Goal: Information Seeking & Learning: Learn about a topic

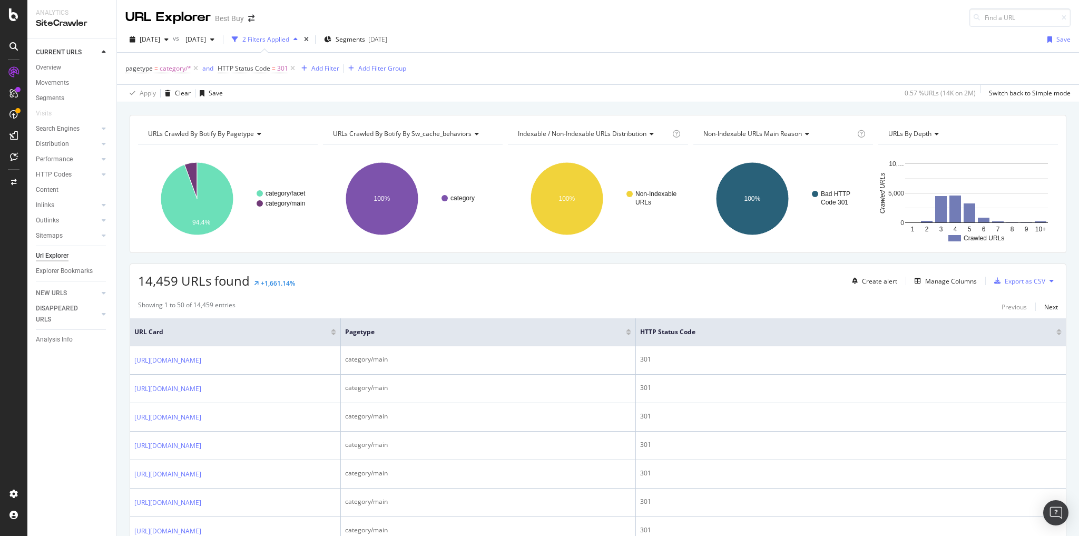
scroll to position [2192, 0]
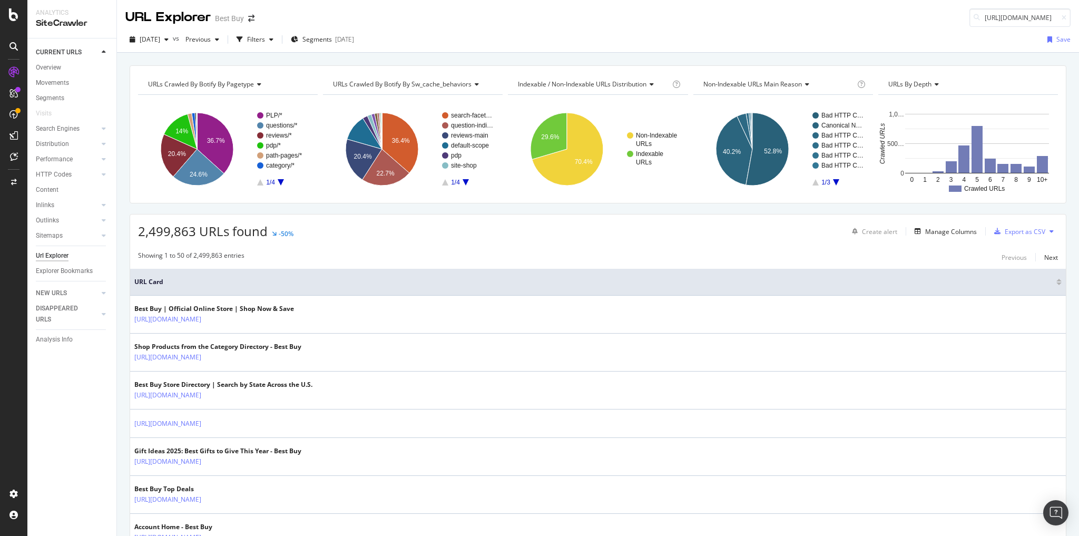
drag, startPoint x: 781, startPoint y: 14, endPoint x: 749, endPoint y: 17, distance: 32.3
click at [781, 14] on div "URL Explorer Best Buy https://www.bestbuy.com/product/canon-powershot-g7-x-mark…" at bounding box center [598, 13] width 962 height 27
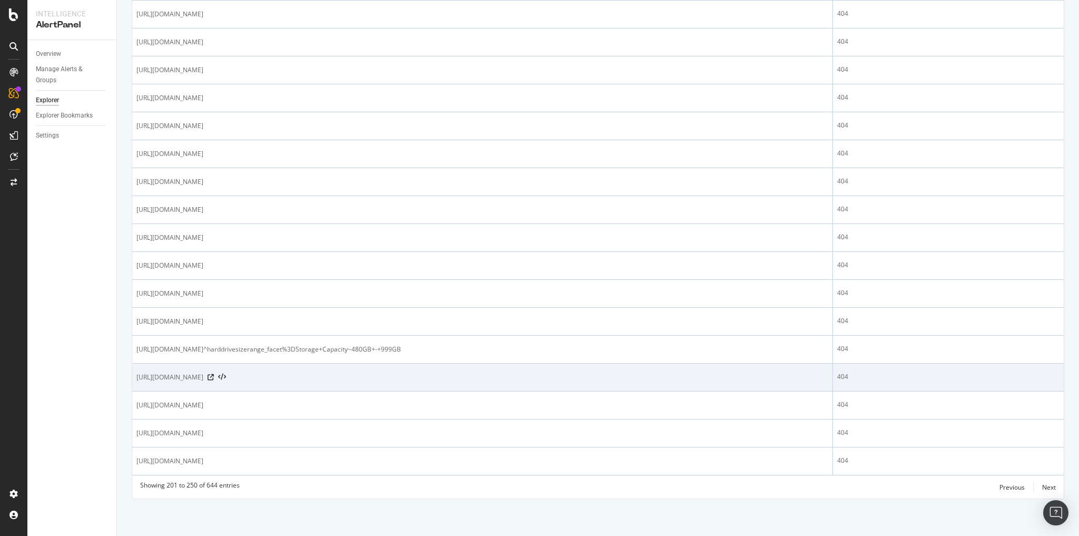
scroll to position [1215, 0]
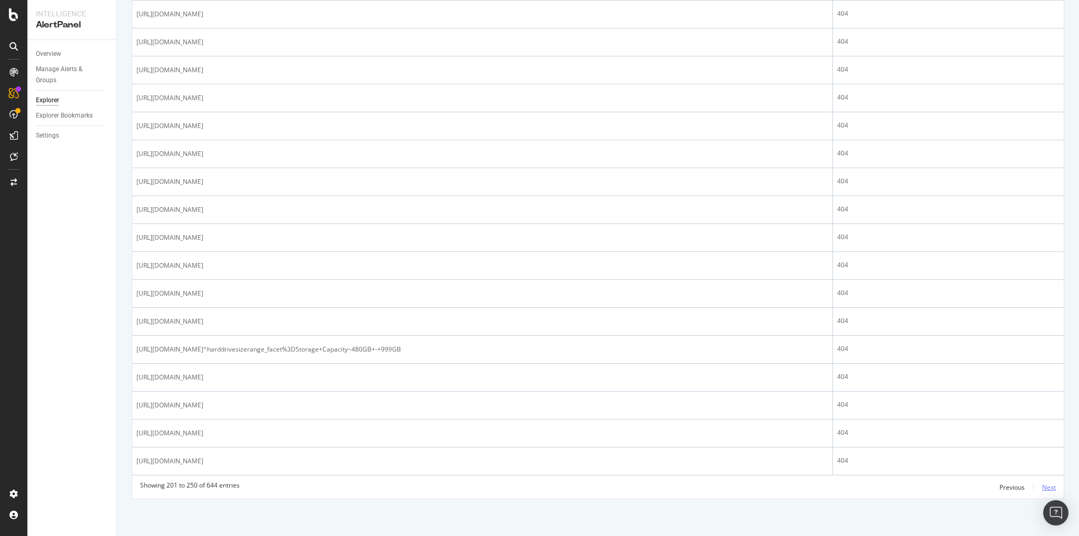
click at [1042, 484] on div "Next" at bounding box center [1049, 487] width 14 height 9
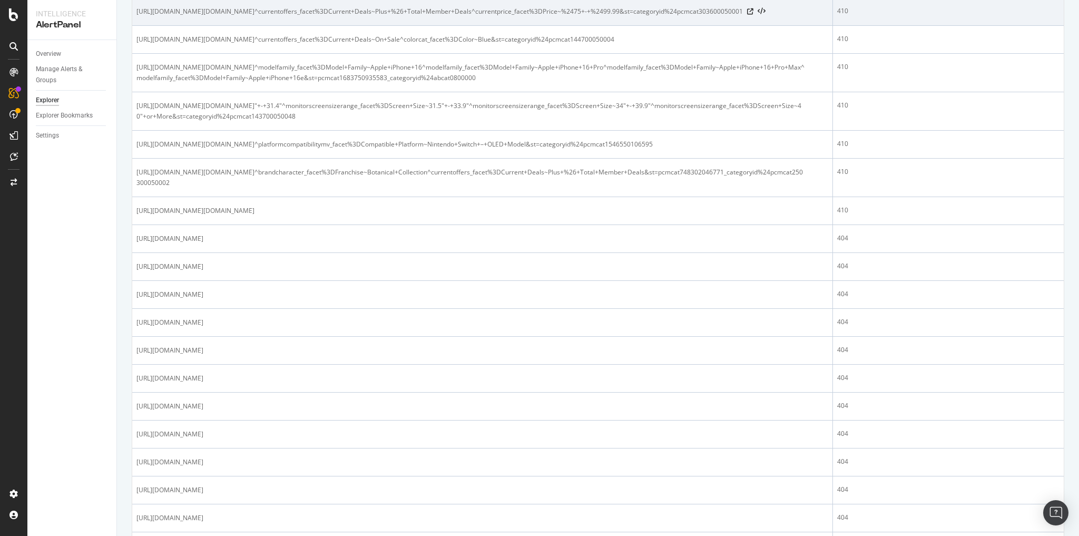
scroll to position [1391, 0]
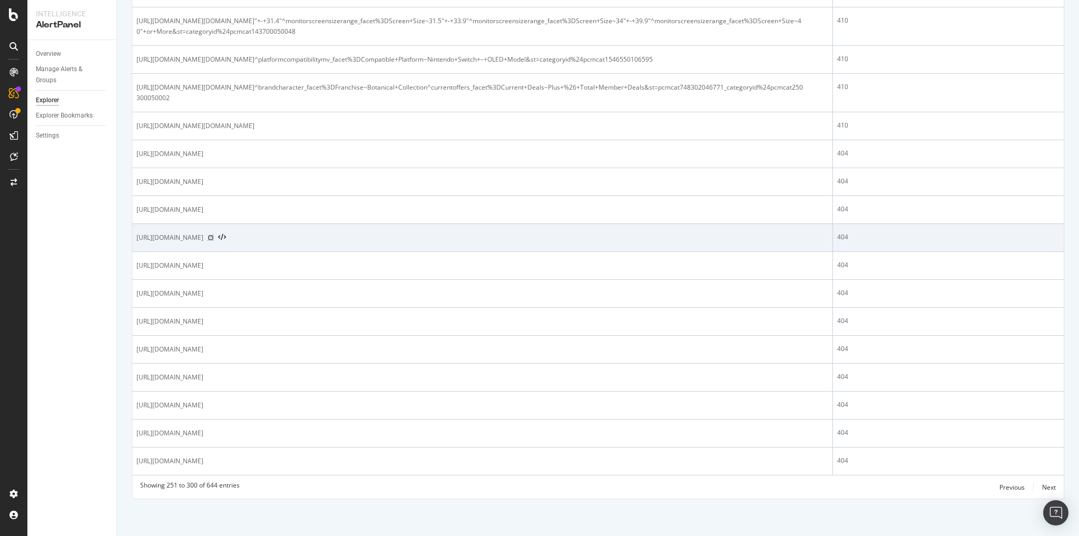
click at [214, 241] on icon at bounding box center [211, 237] width 6 height 6
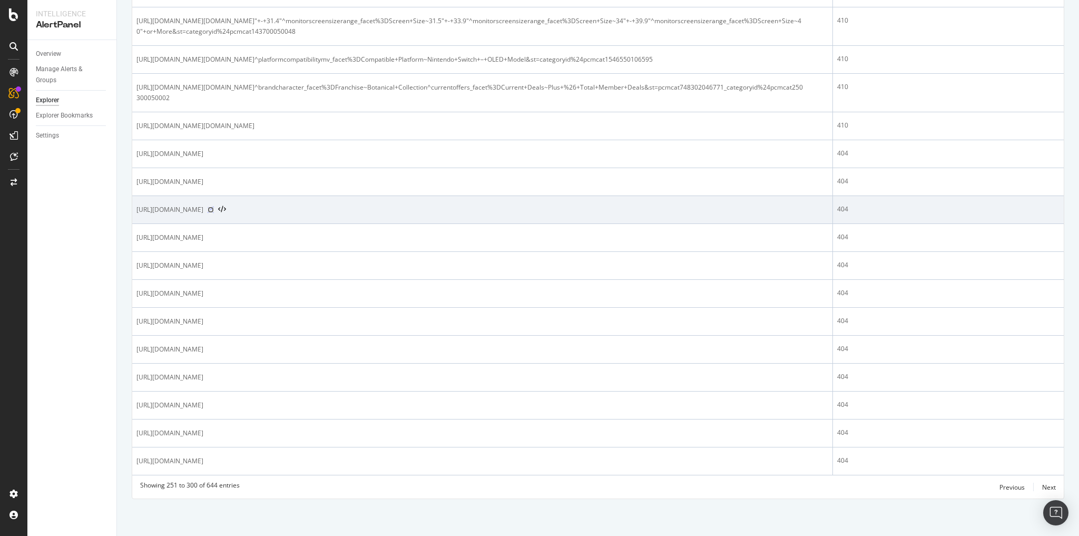
click at [214, 213] on icon at bounding box center [211, 210] width 6 height 6
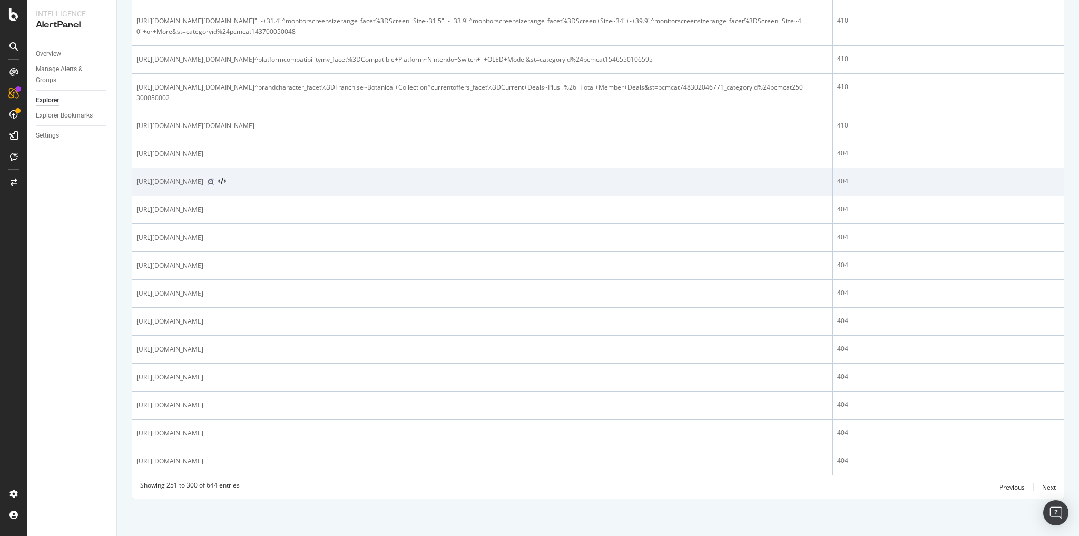
click at [214, 185] on icon at bounding box center [211, 182] width 6 height 6
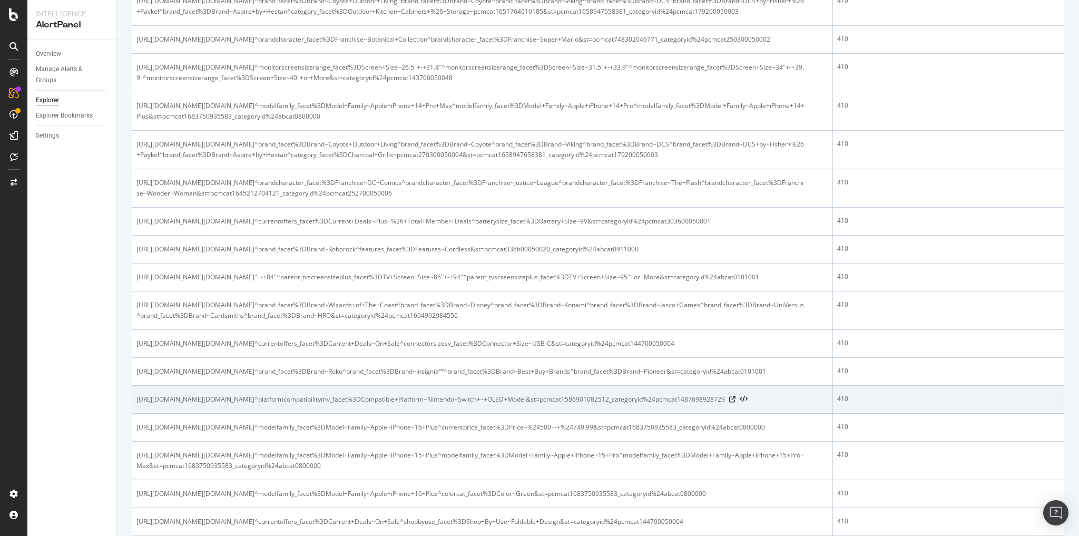
scroll to position [0, 0]
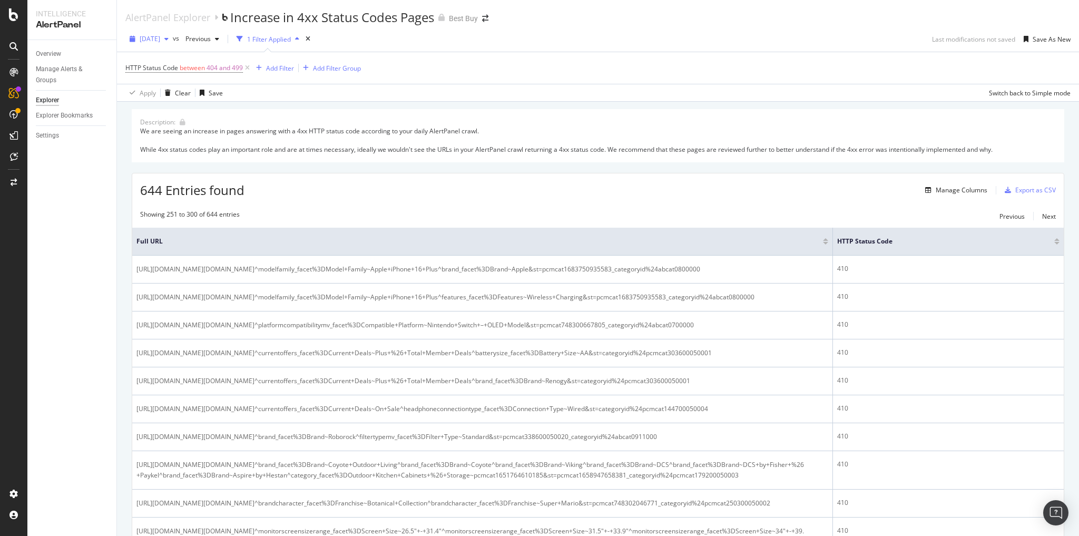
click at [160, 38] on span "2025 Sep. 6th" at bounding box center [150, 38] width 21 height 9
click at [191, 63] on div "2025 Oct. 9th" at bounding box center [169, 59] width 56 height 9
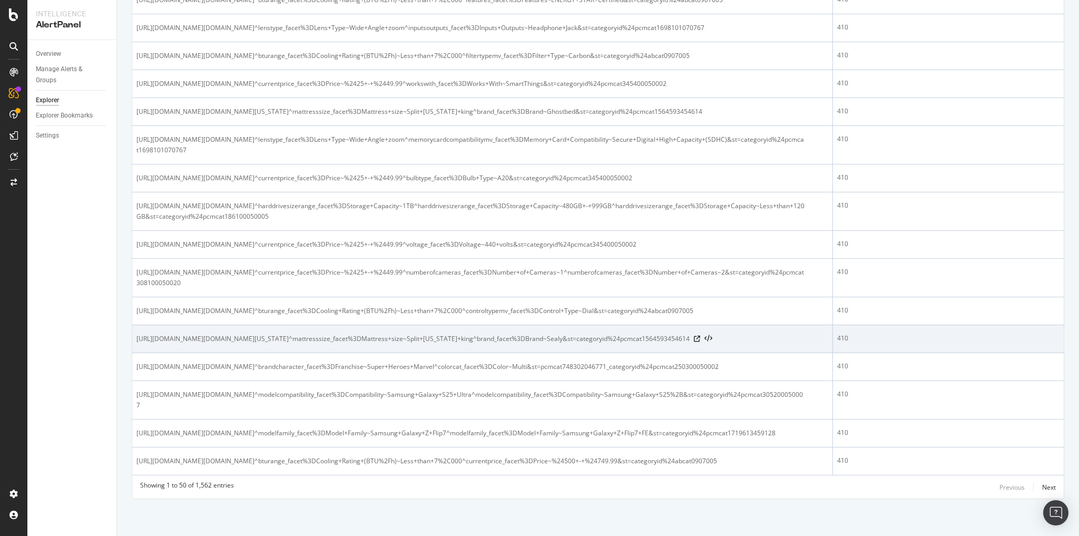
scroll to position [1689, 0]
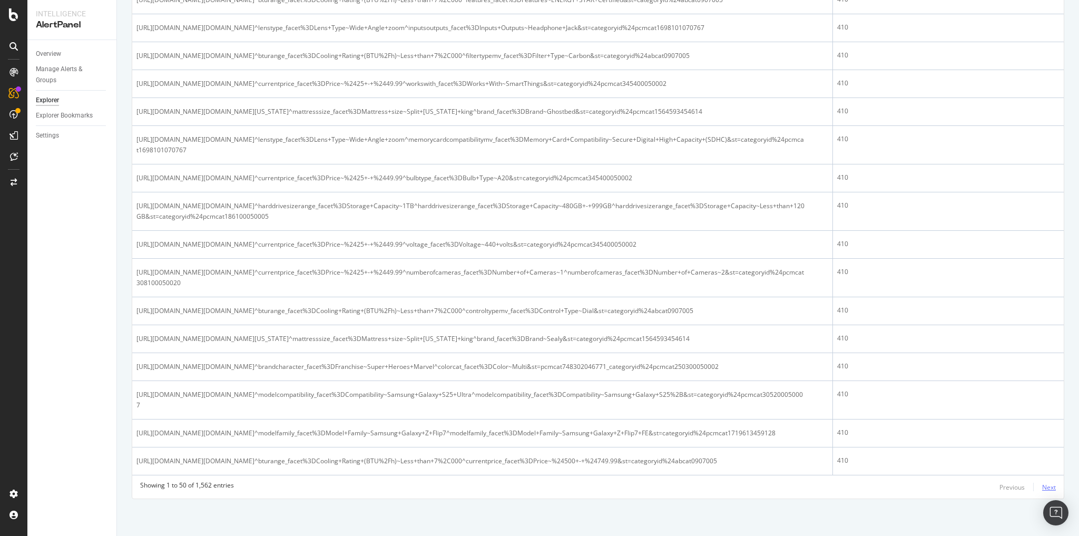
click at [1042, 487] on div "Next" at bounding box center [1049, 487] width 14 height 9
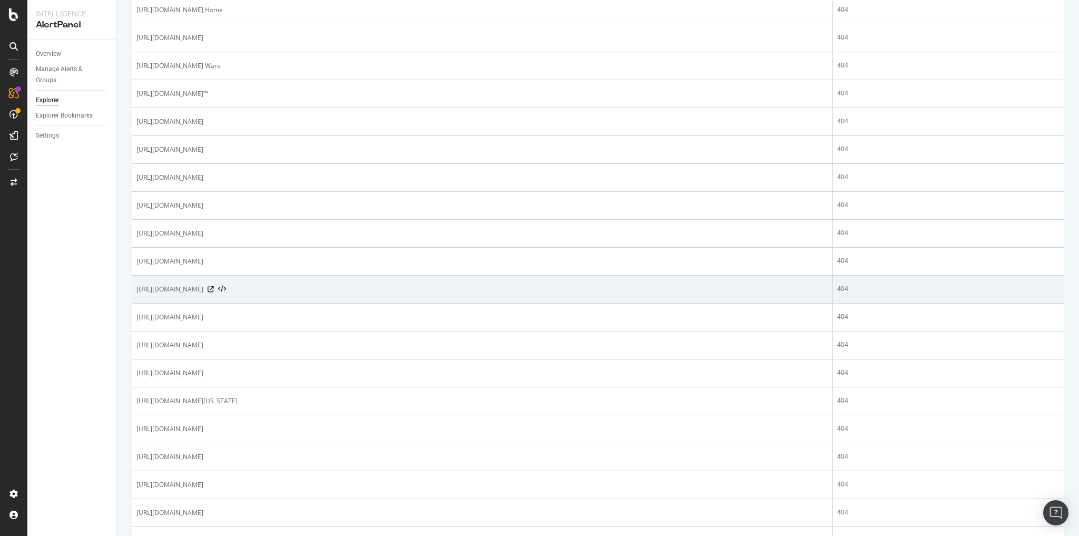
scroll to position [885, 0]
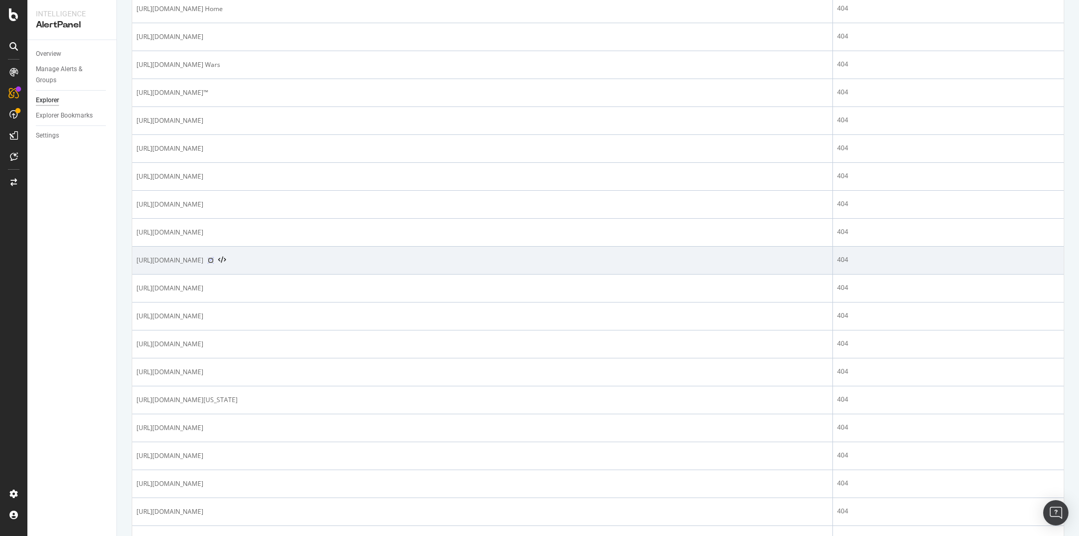
click at [214, 263] on icon at bounding box center [211, 260] width 6 height 6
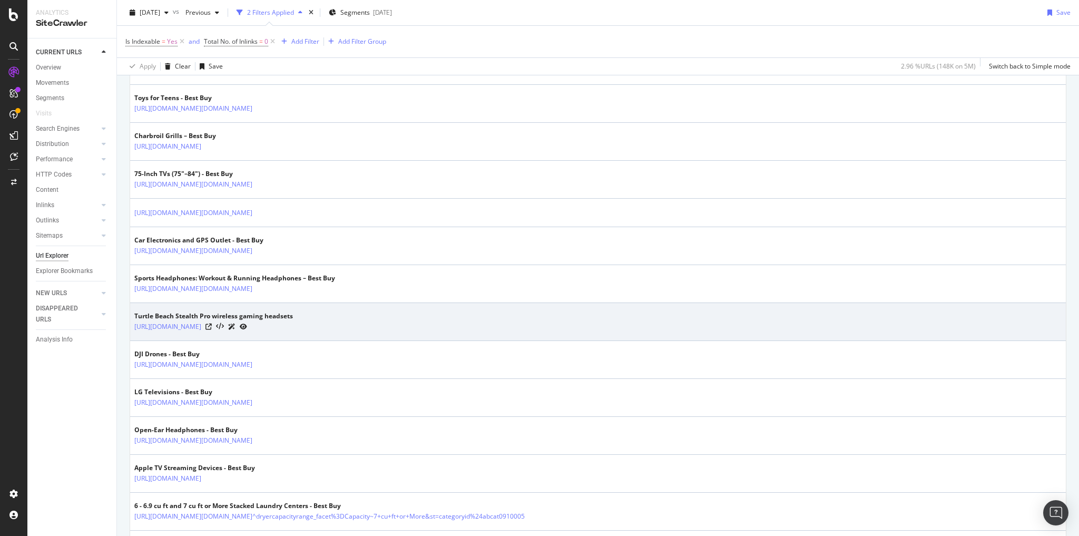
scroll to position [1762, 0]
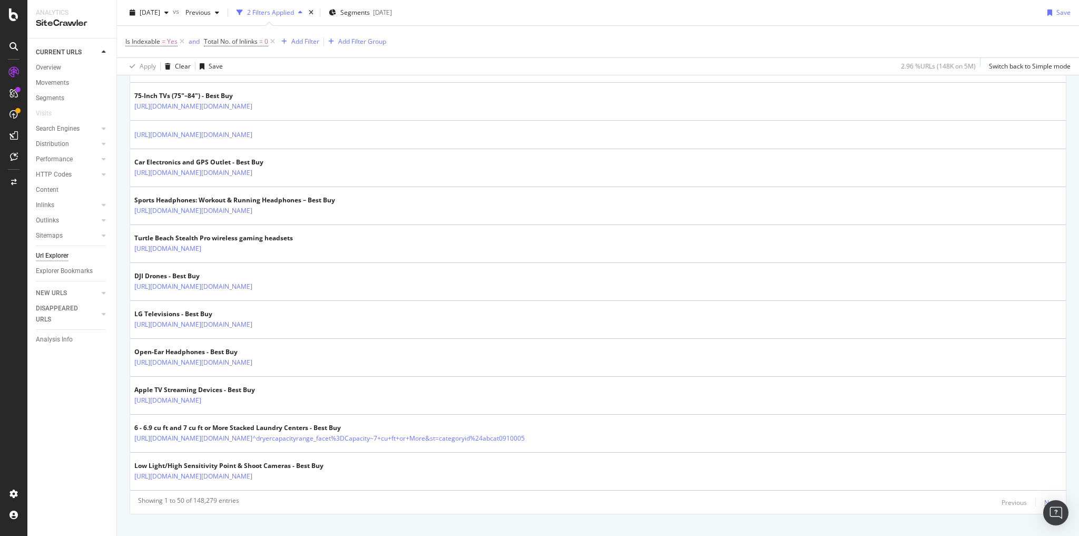
click at [1049, 498] on div "Next" at bounding box center [1051, 502] width 14 height 9
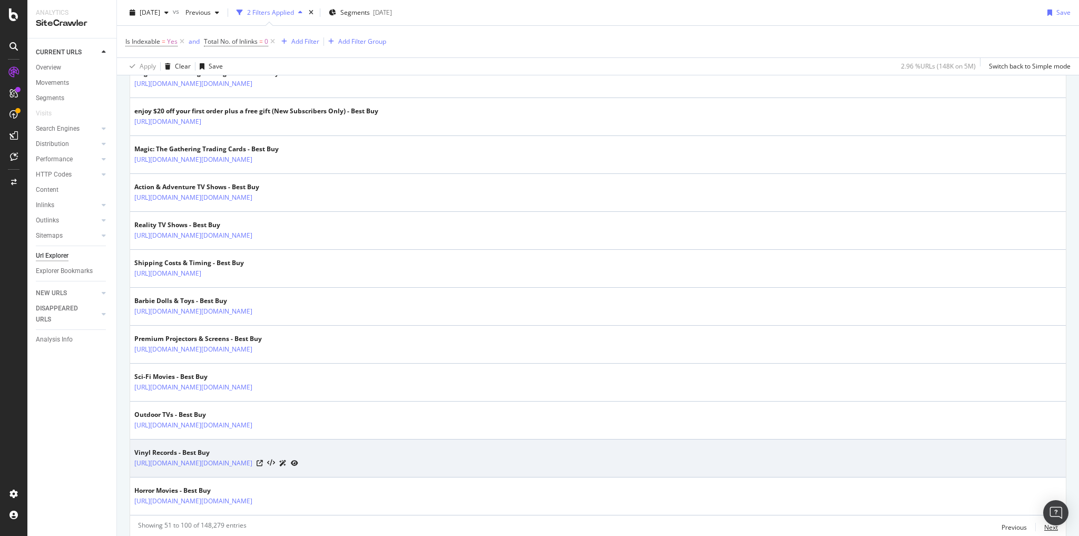
scroll to position [1819, 0]
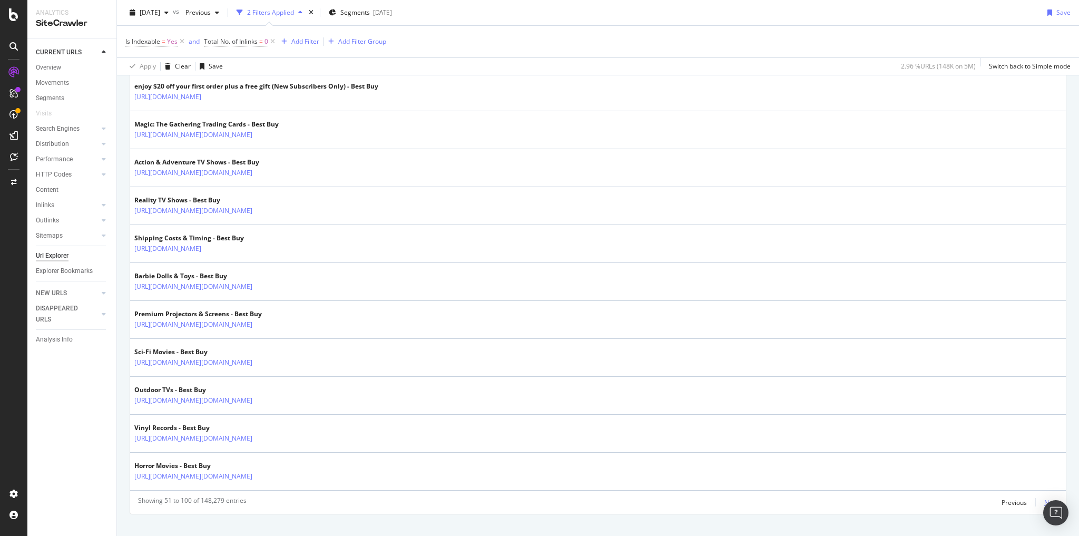
click at [1045, 498] on div "Next" at bounding box center [1051, 502] width 14 height 9
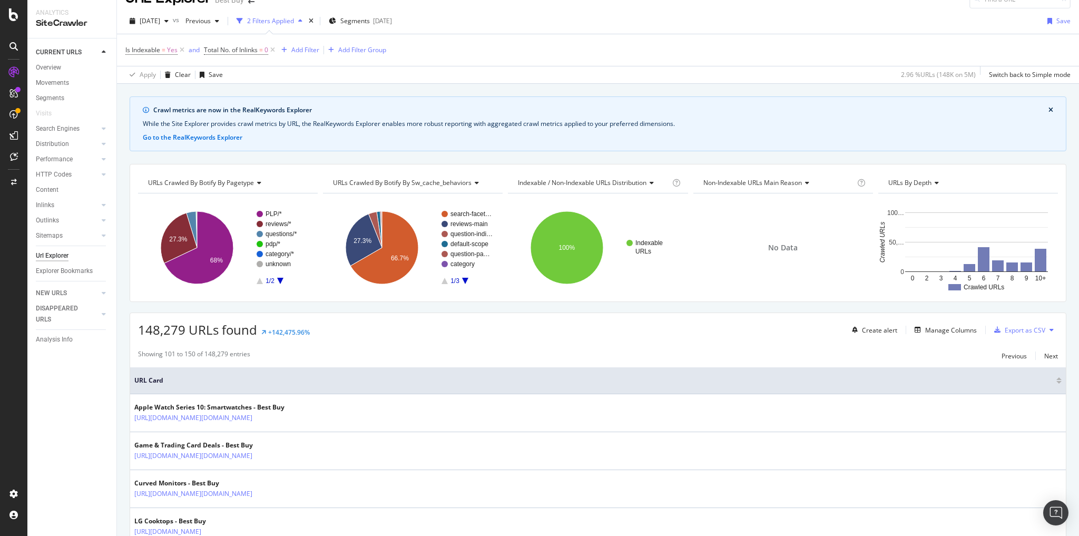
scroll to position [0, 0]
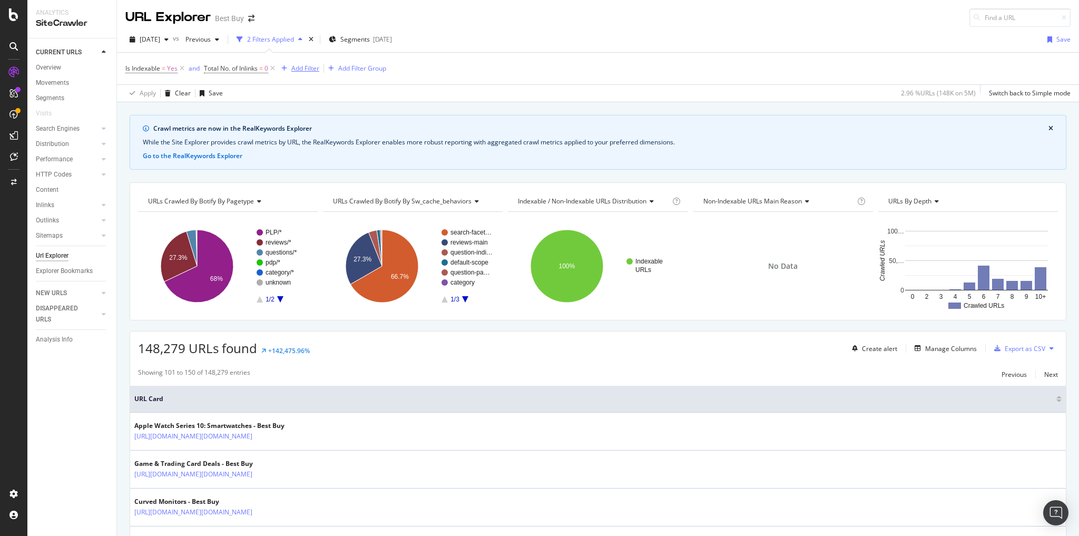
click at [311, 67] on div "Add Filter" at bounding box center [305, 68] width 28 height 9
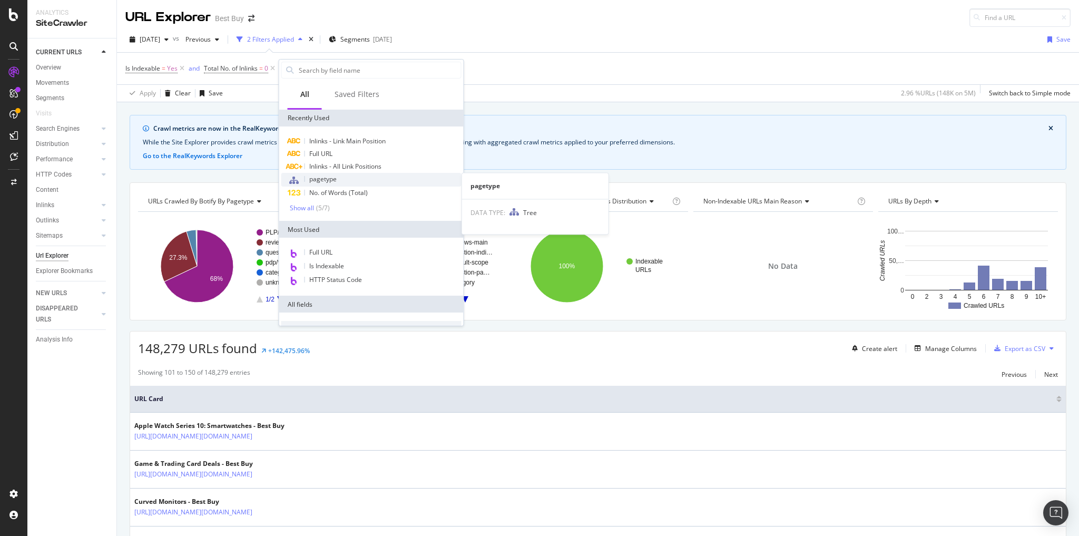
click at [327, 178] on span "pagetype" at bounding box center [322, 178] width 27 height 9
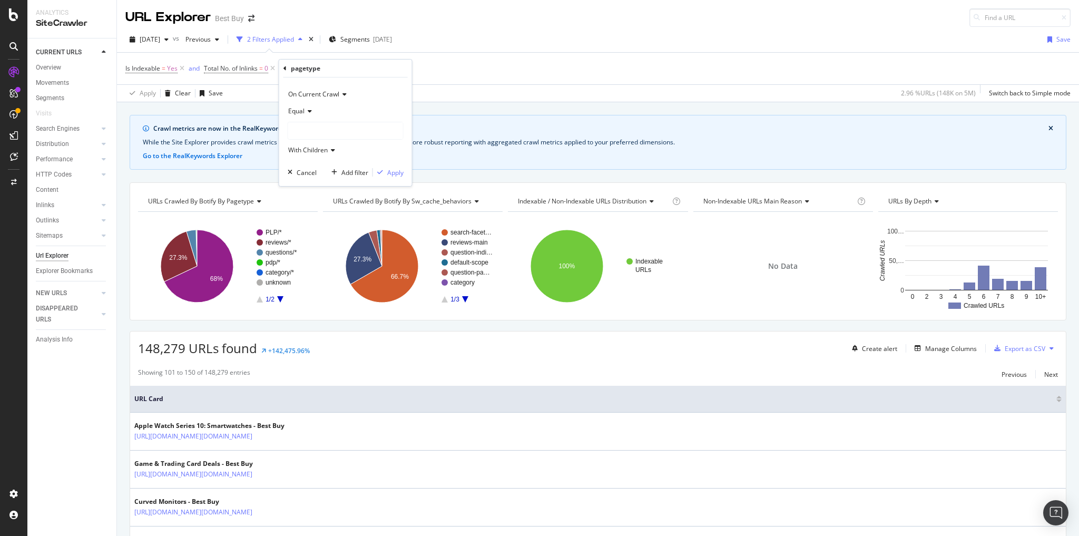
click at [309, 113] on icon at bounding box center [307, 111] width 7 height 6
click at [312, 114] on div "Equal" at bounding box center [346, 111] width 116 height 17
click at [311, 112] on div "Equal" at bounding box center [346, 111] width 116 height 17
click at [310, 111] on icon at bounding box center [307, 111] width 7 height 6
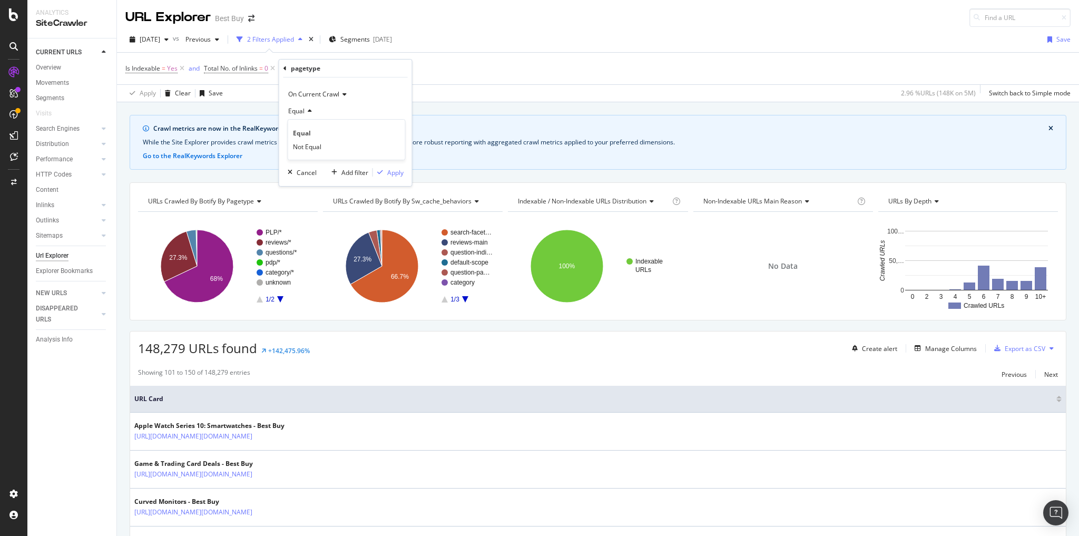
click at [309, 110] on icon at bounding box center [307, 111] width 7 height 6
click at [305, 109] on icon at bounding box center [307, 111] width 7 height 6
click at [317, 145] on span "Not Equal" at bounding box center [307, 146] width 28 height 9
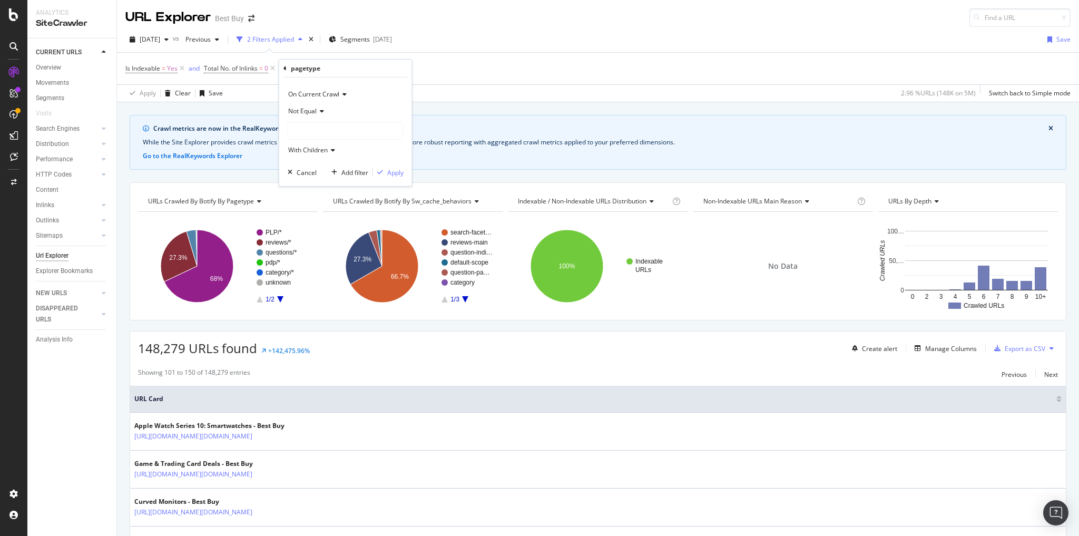
click at [313, 135] on div at bounding box center [345, 130] width 115 height 17
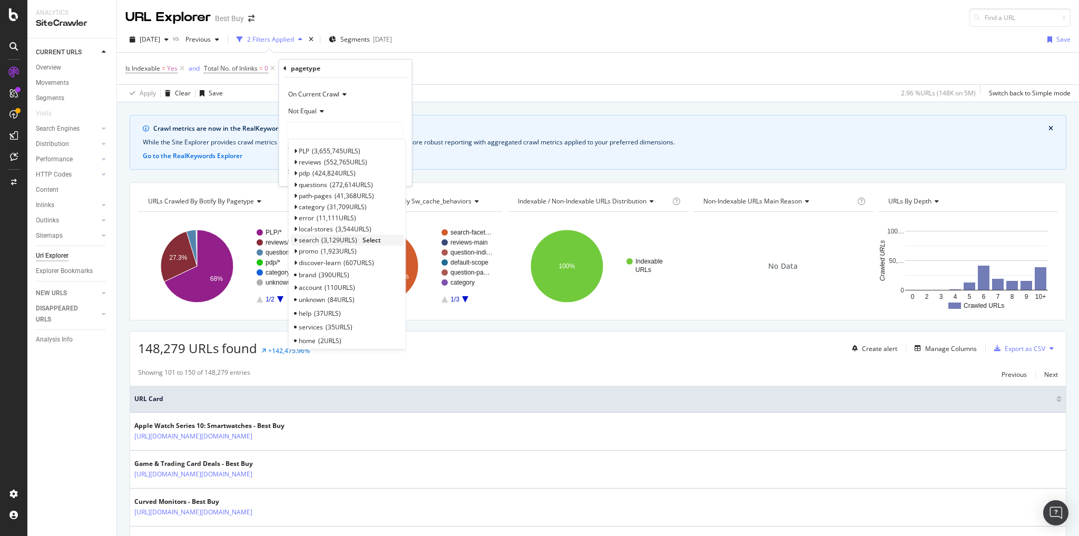
click at [304, 237] on span "search" at bounding box center [309, 239] width 20 height 9
click at [350, 241] on span "3,129 URLS" at bounding box center [339, 239] width 36 height 9
click at [339, 241] on span "3,129 URLS" at bounding box center [339, 239] width 36 height 9
click at [339, 242] on span "3,129 URLS" at bounding box center [339, 239] width 36 height 9
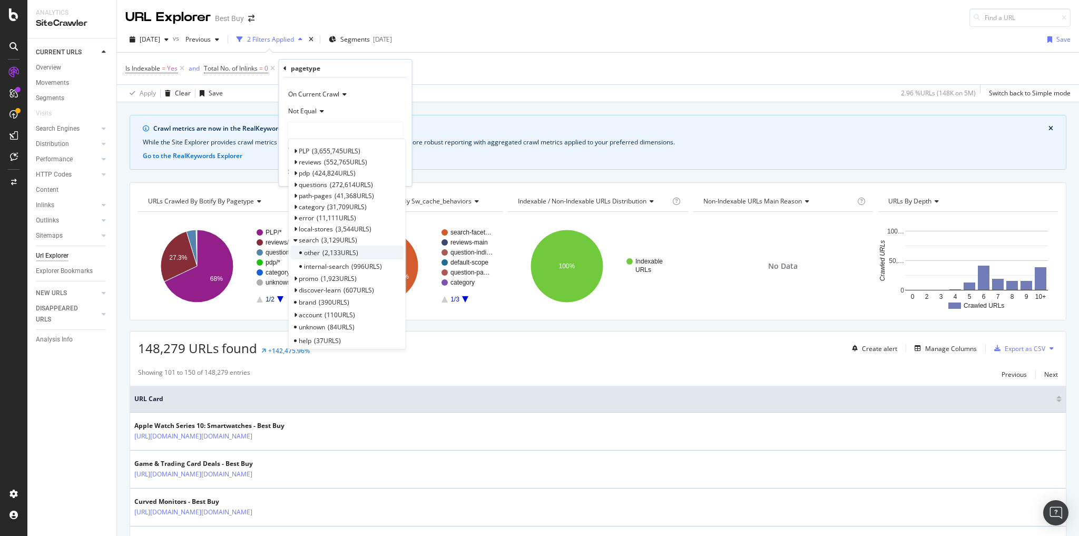
click at [335, 253] on span "2,133 URLS" at bounding box center [340, 252] width 36 height 9
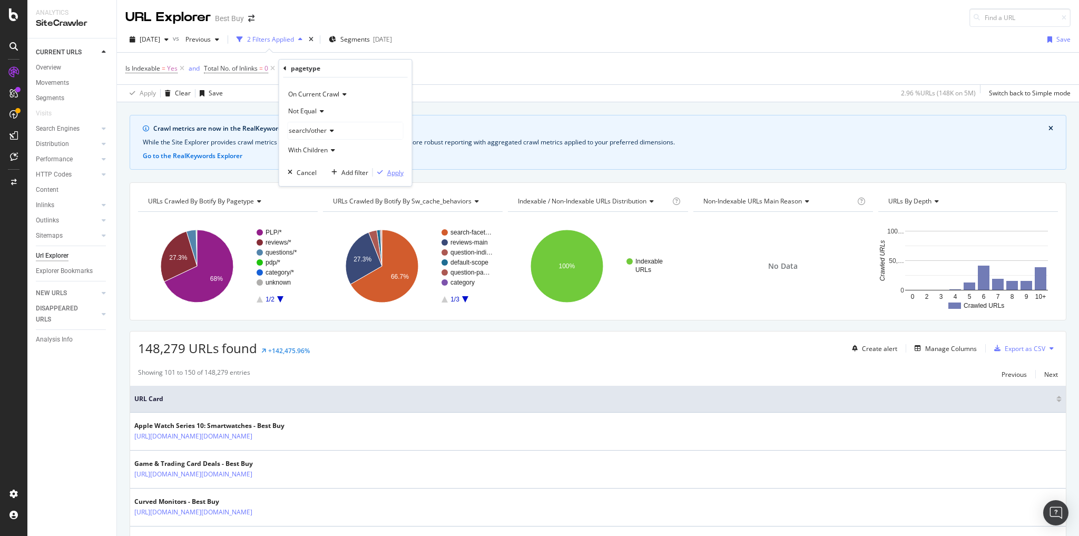
click at [389, 171] on div "Apply" at bounding box center [395, 172] width 16 height 9
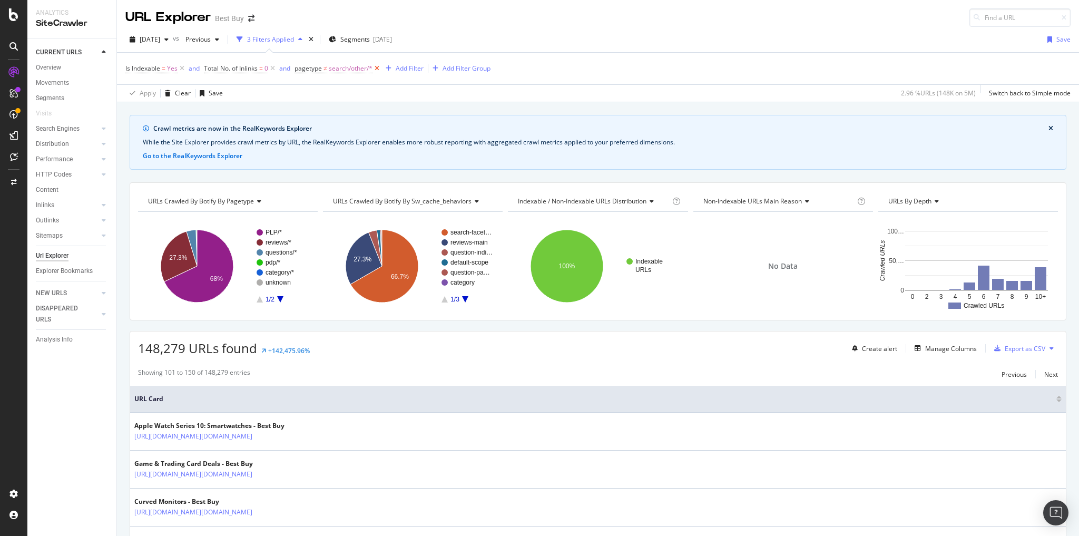
click at [378, 69] on icon at bounding box center [376, 68] width 9 height 11
click at [314, 66] on div "Add Filter" at bounding box center [305, 68] width 28 height 9
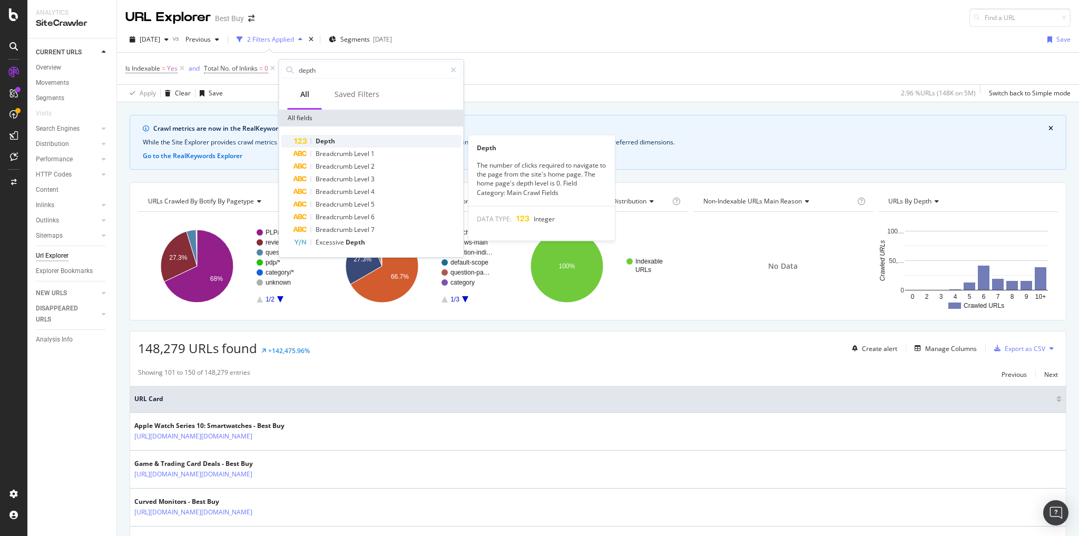
type input "depth"
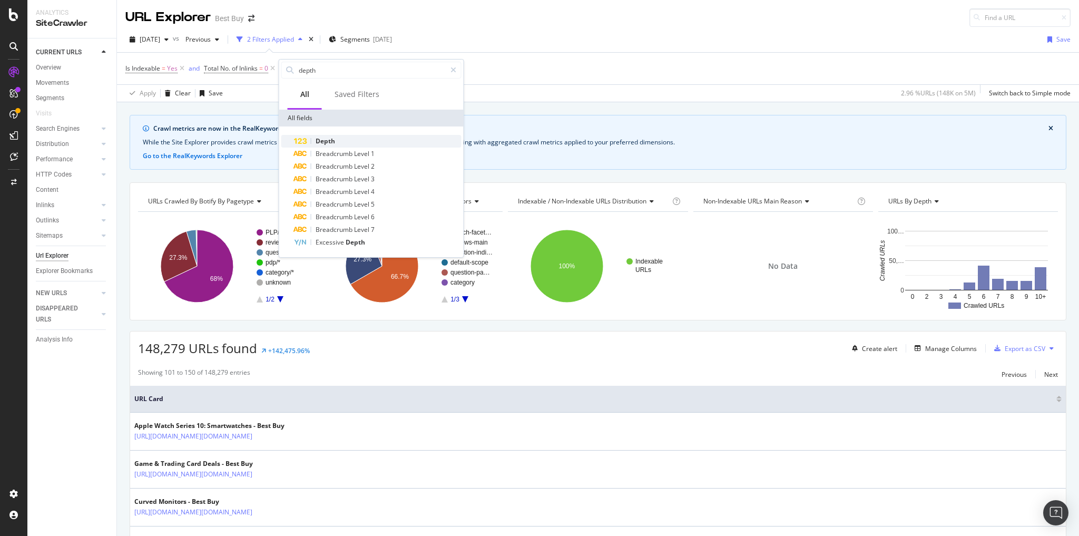
click at [318, 140] on span "Depth" at bounding box center [325, 140] width 19 height 9
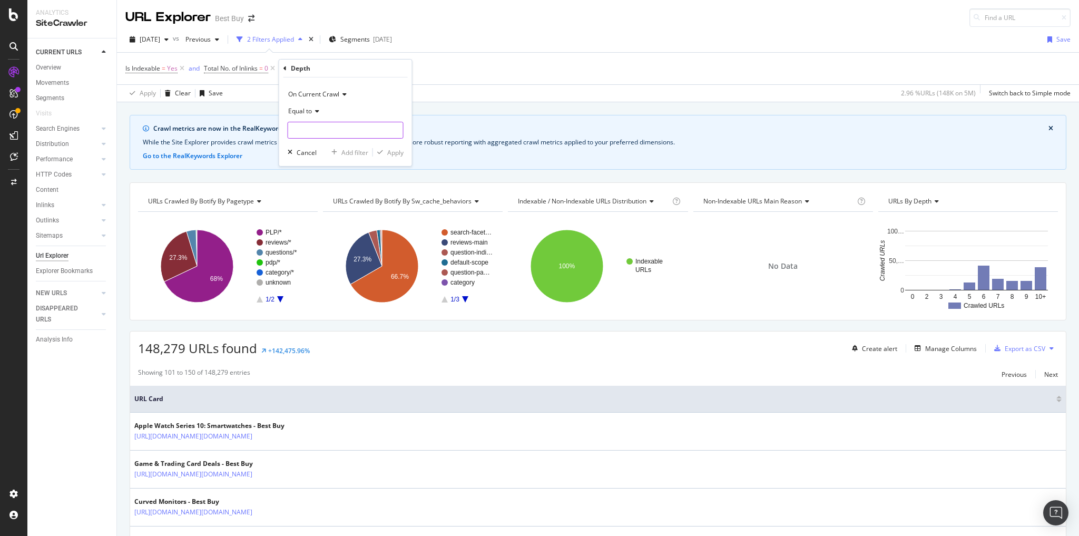
click at [302, 133] on input "number" at bounding box center [346, 130] width 116 height 17
type input "6"
click at [390, 152] on div "Apply" at bounding box center [395, 152] width 16 height 9
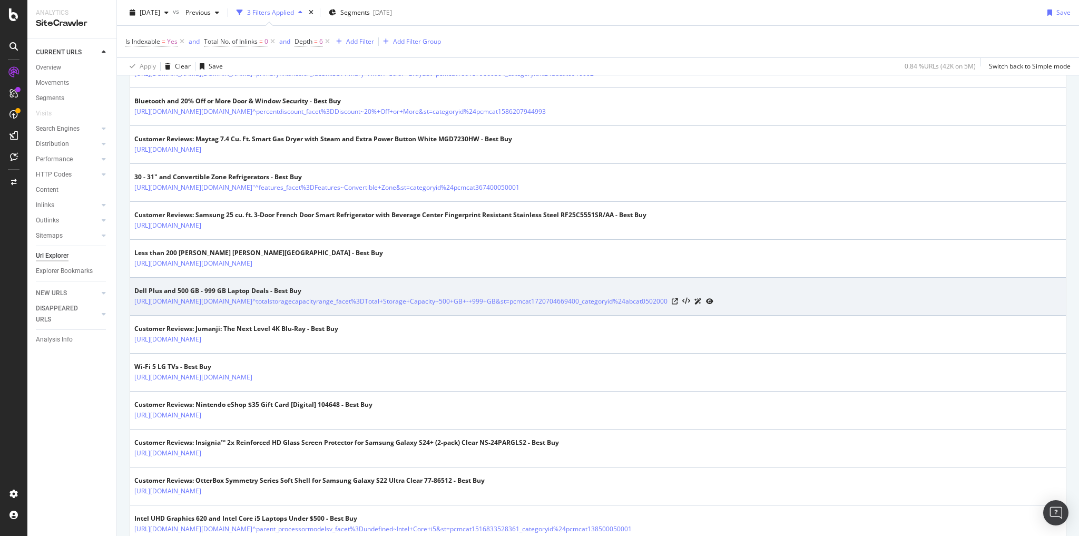
scroll to position [1859, 0]
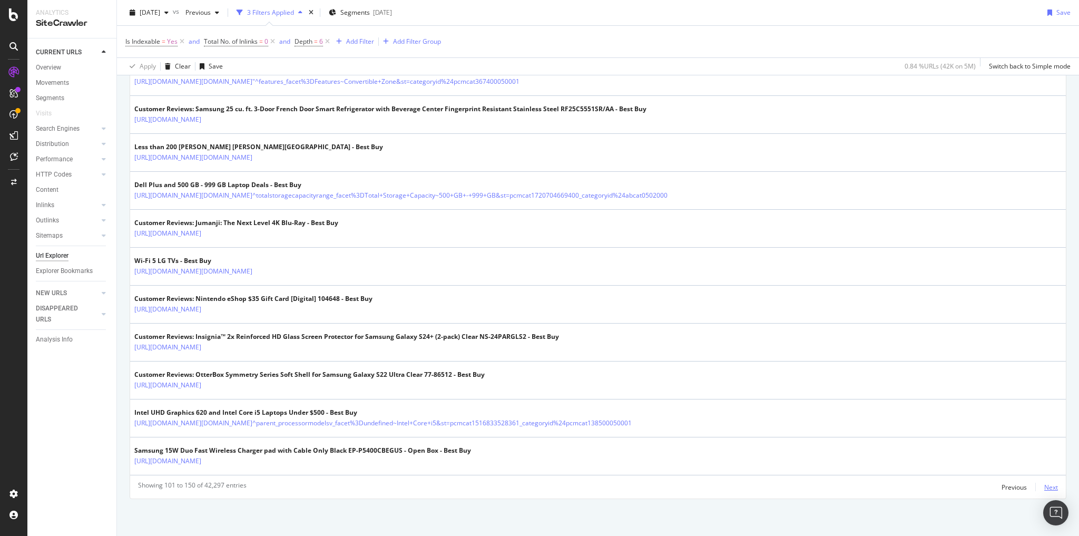
click at [1044, 490] on div "Next" at bounding box center [1051, 487] width 14 height 9
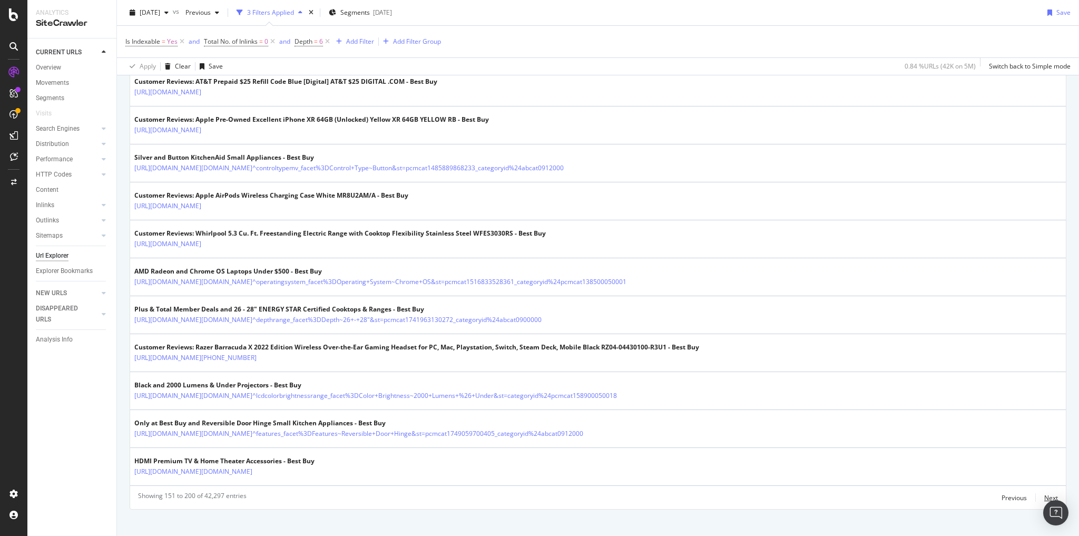
scroll to position [1829, 0]
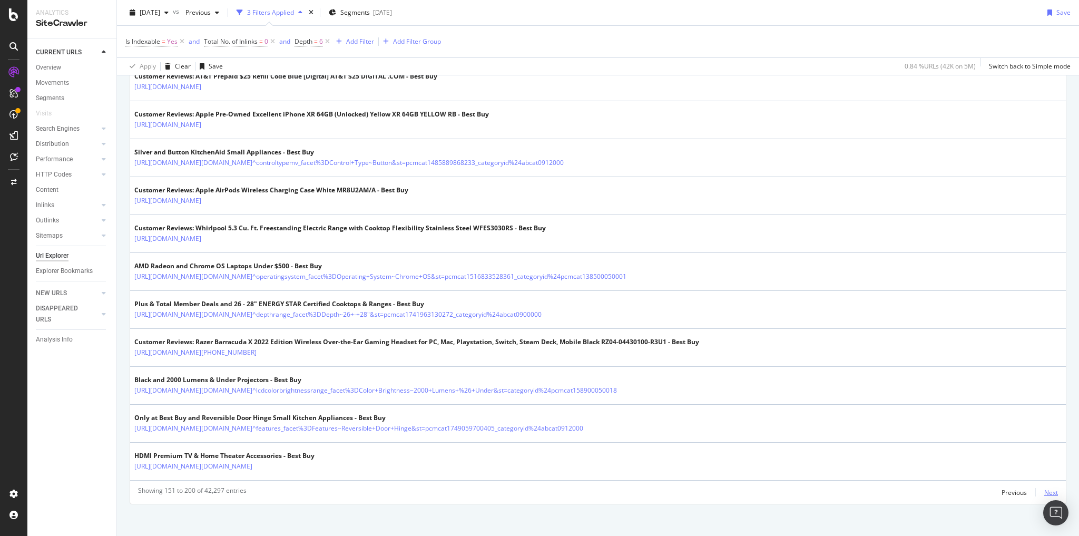
click at [1044, 488] on div "Next" at bounding box center [1051, 492] width 14 height 9
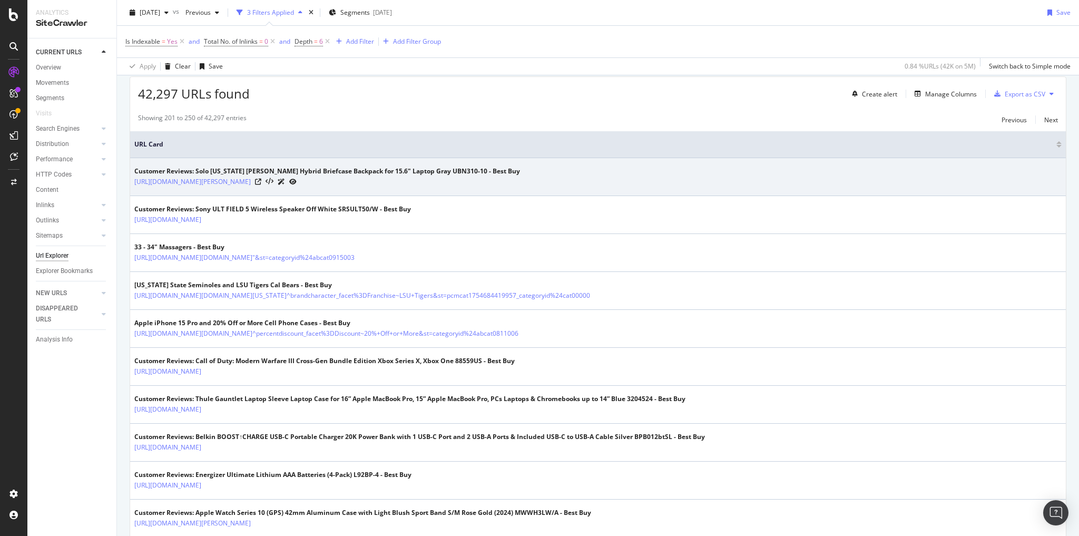
scroll to position [0, 0]
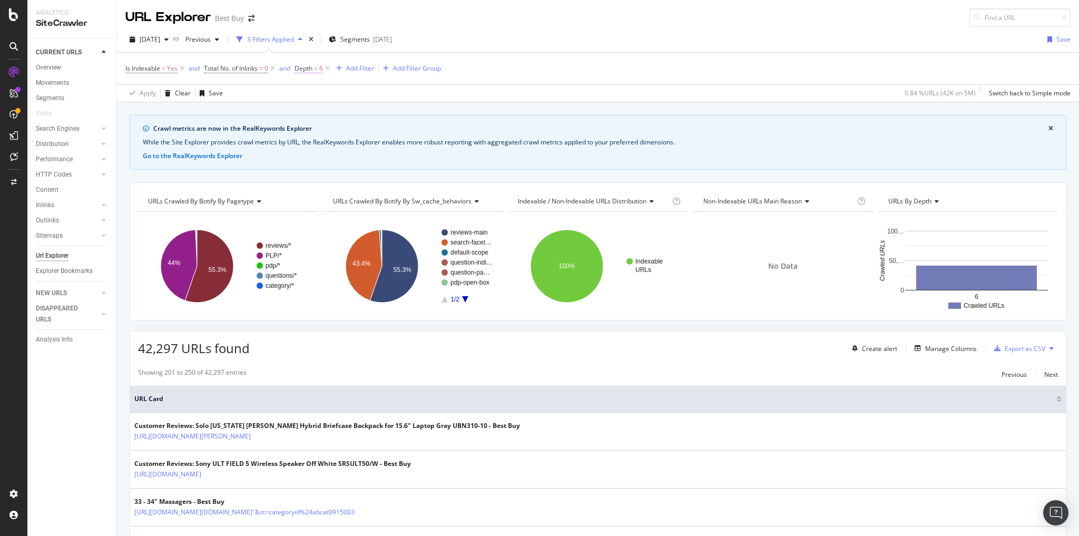
click at [312, 68] on span "Depth" at bounding box center [303, 68] width 18 height 9
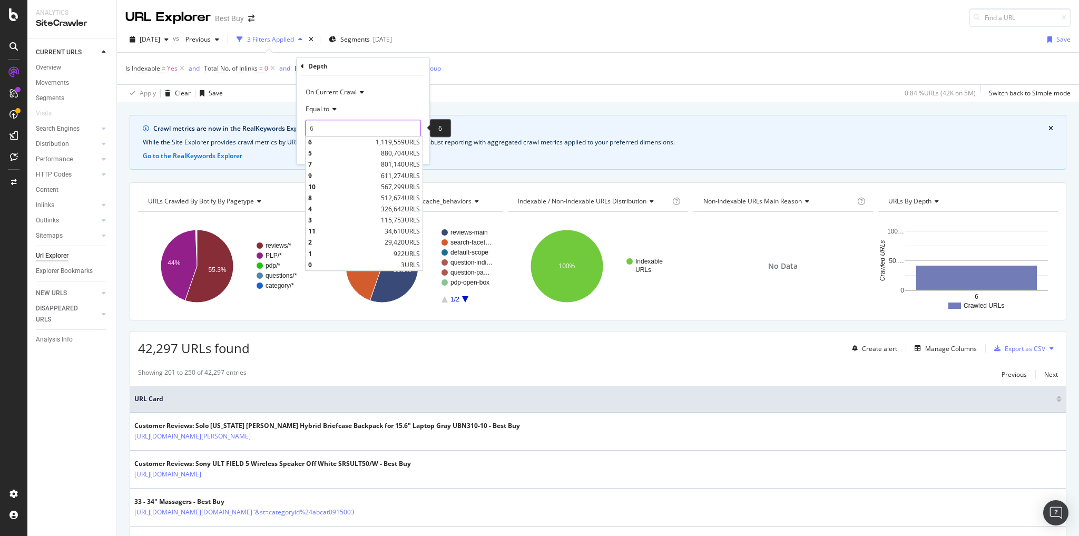
click at [322, 124] on input "6" at bounding box center [363, 128] width 116 height 17
click at [350, 188] on span "10" at bounding box center [343, 186] width 70 height 9
type input "10"
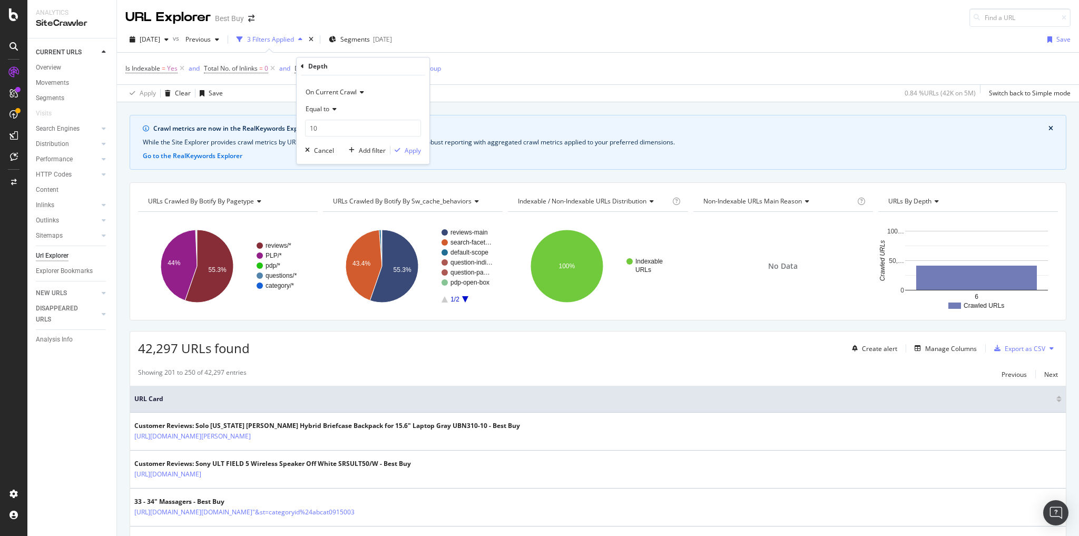
click at [415, 155] on div "On Current Crawl Equal to 10 10 Cancel Add filter Apply" at bounding box center [363, 119] width 133 height 89
click at [412, 152] on div "Apply" at bounding box center [413, 150] width 16 height 9
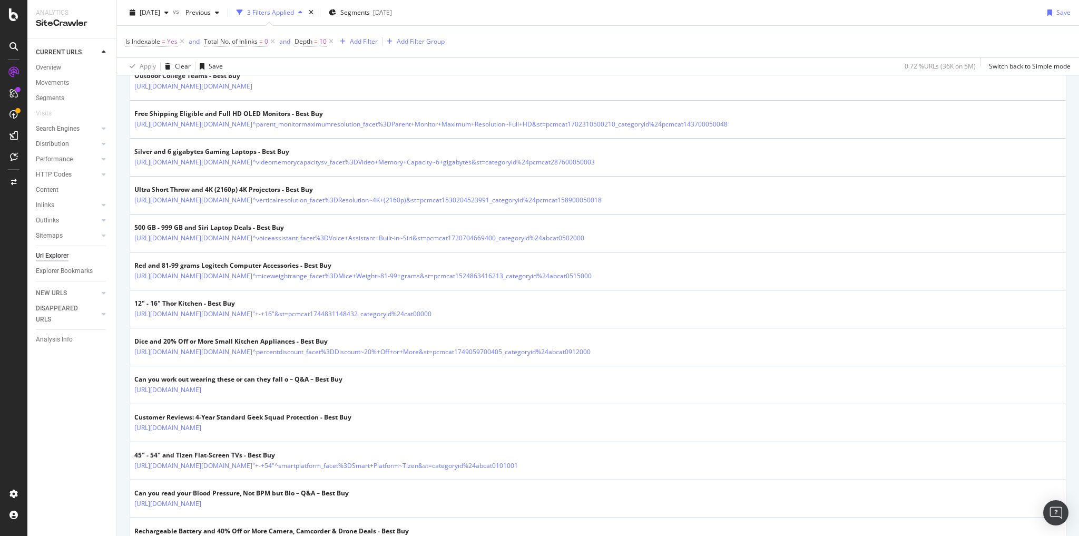
scroll to position [548, 0]
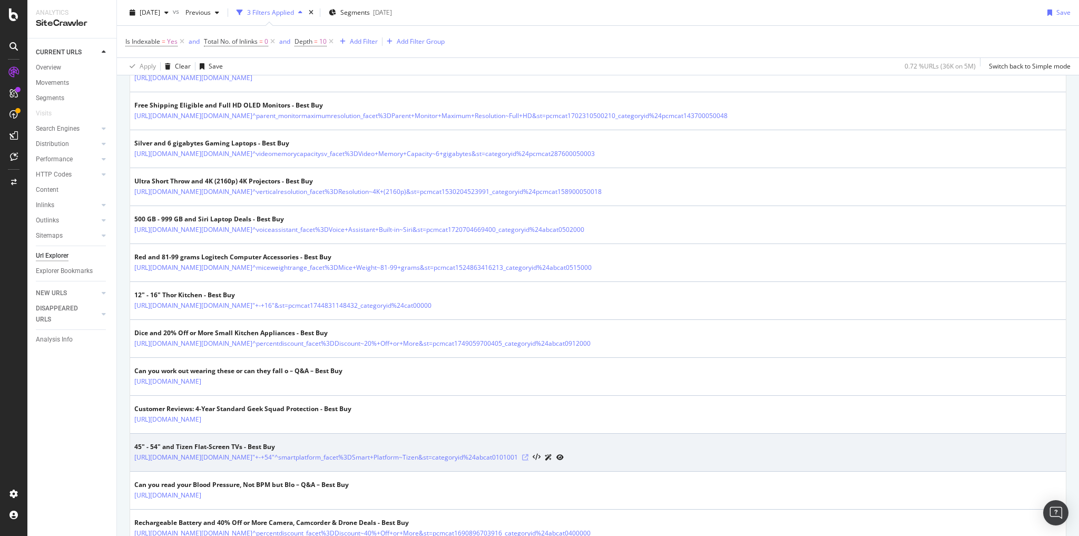
click at [528, 460] on icon at bounding box center [525, 457] width 6 height 6
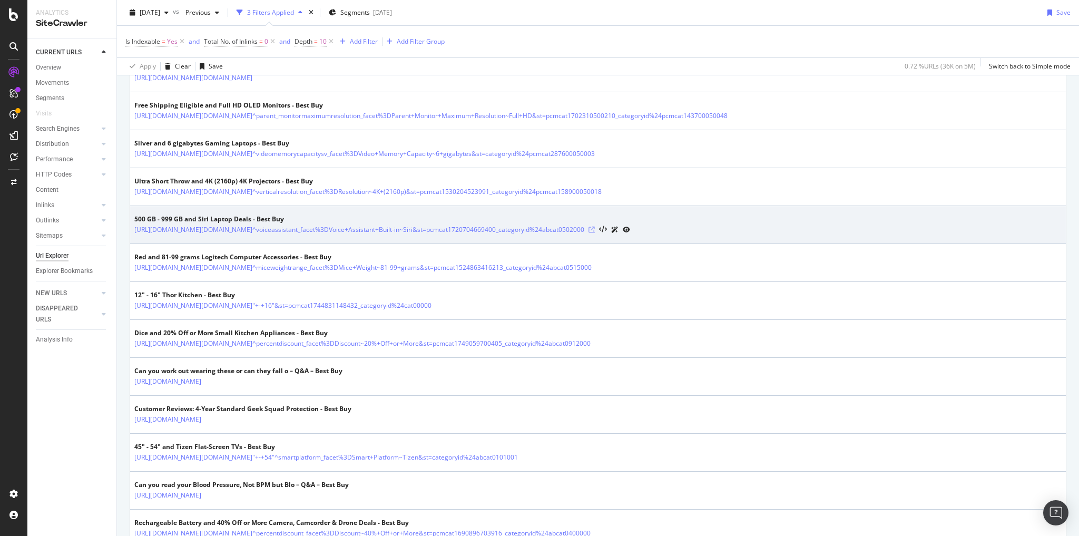
click at [595, 233] on icon at bounding box center [591, 230] width 6 height 6
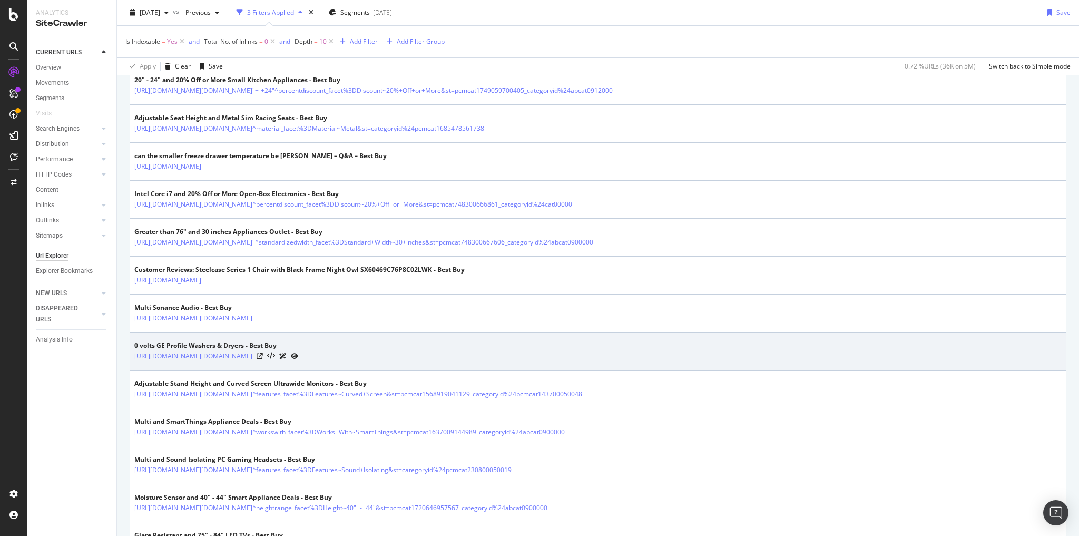
scroll to position [1054, 0]
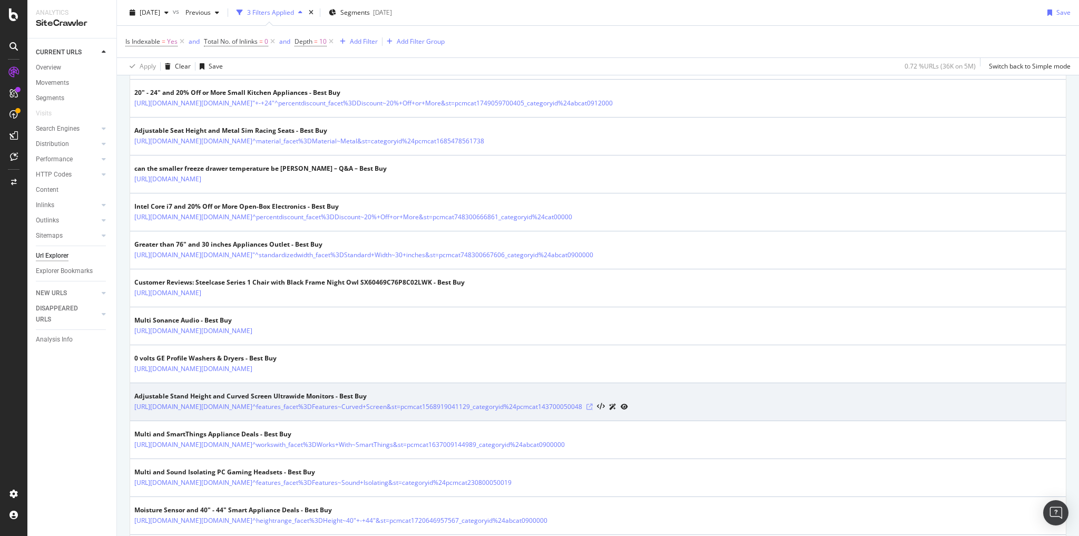
click at [593, 410] on icon at bounding box center [589, 407] width 6 height 6
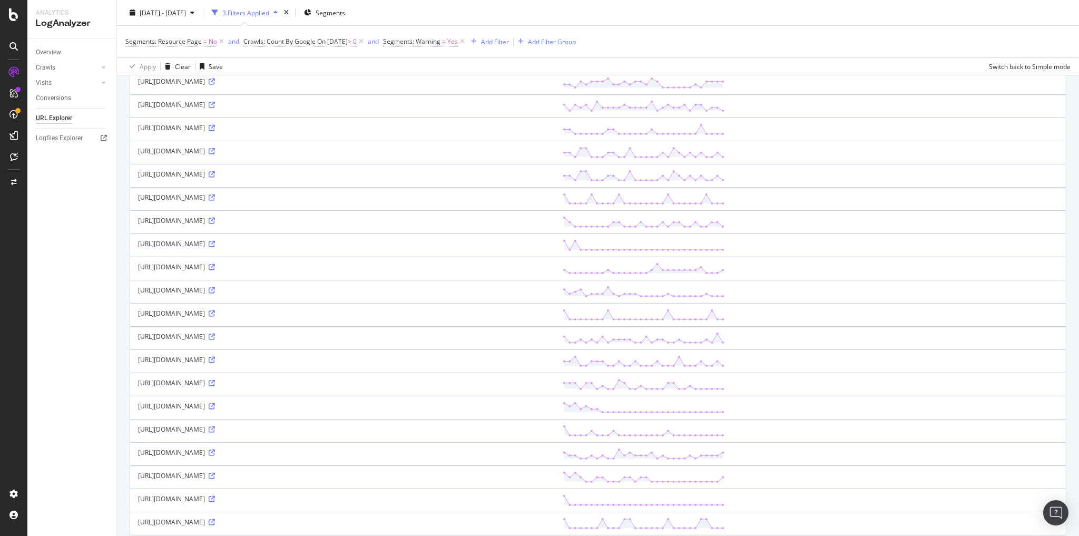
scroll to position [169, 0]
click at [215, 307] on icon at bounding box center [212, 310] width 6 height 6
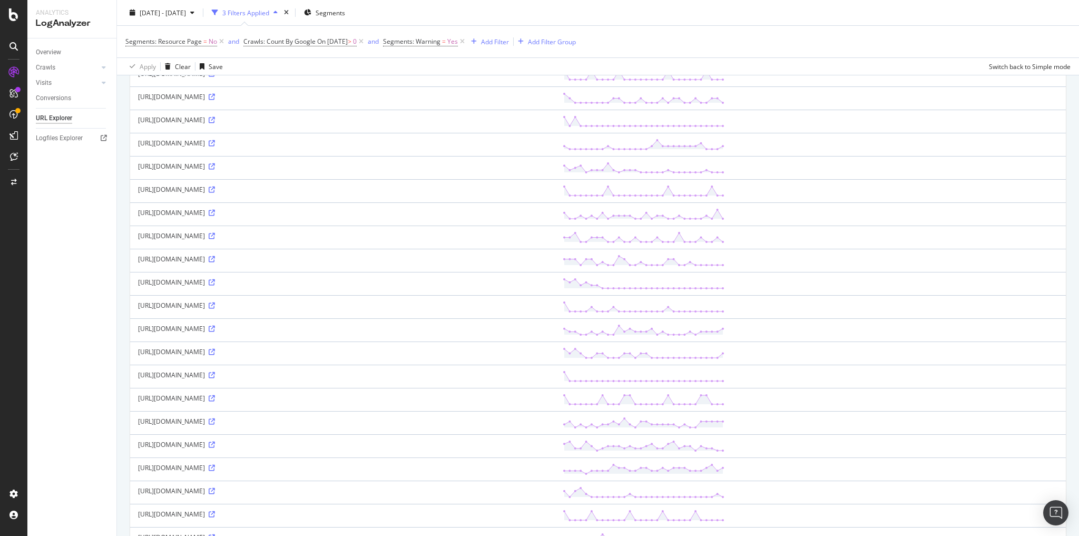
scroll to position [337, 0]
click at [215, 323] on icon at bounding box center [212, 326] width 6 height 6
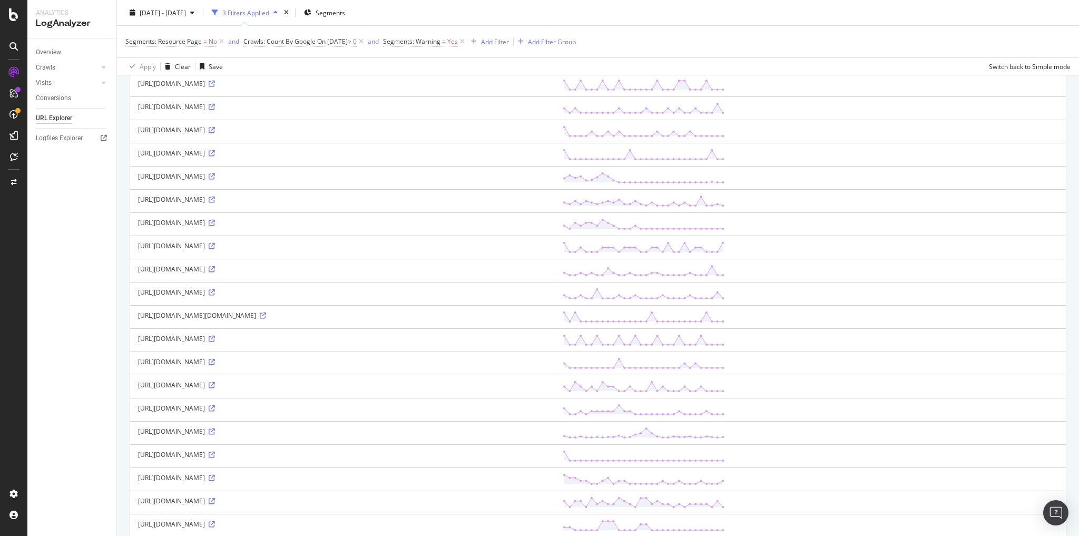
scroll to position [857, 0]
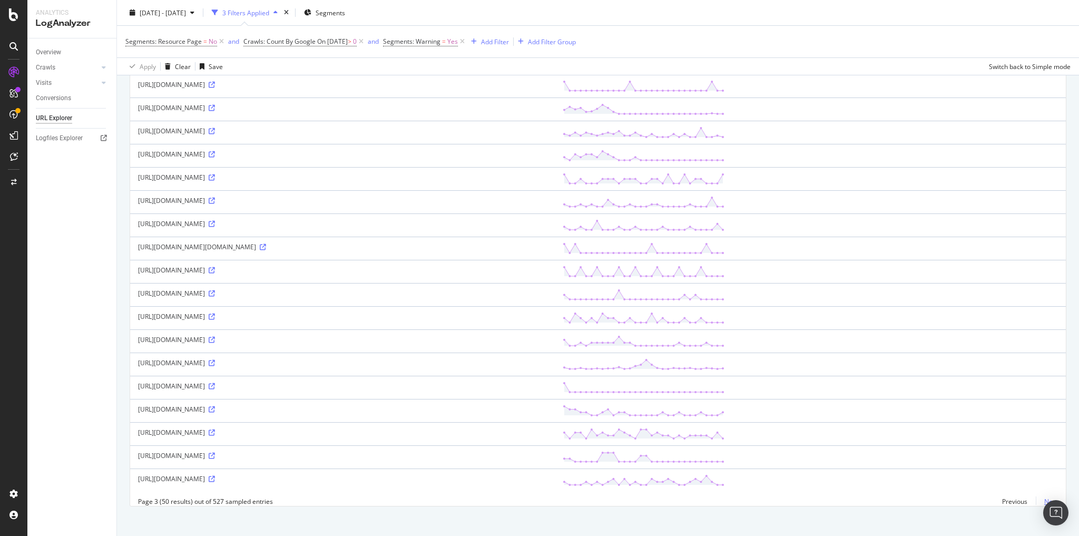
click at [1041, 494] on link "Next" at bounding box center [1047, 501] width 22 height 15
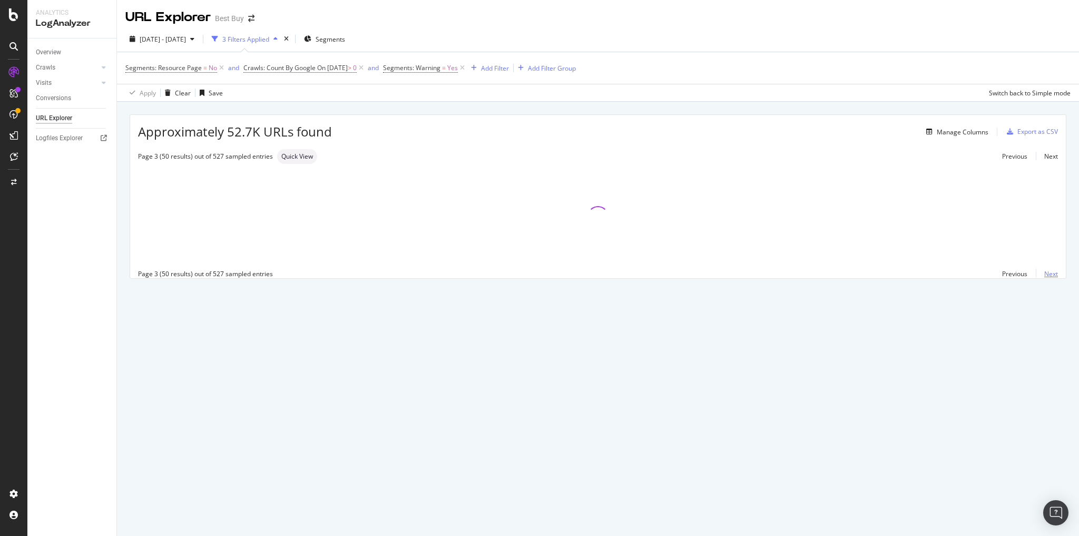
scroll to position [0, 0]
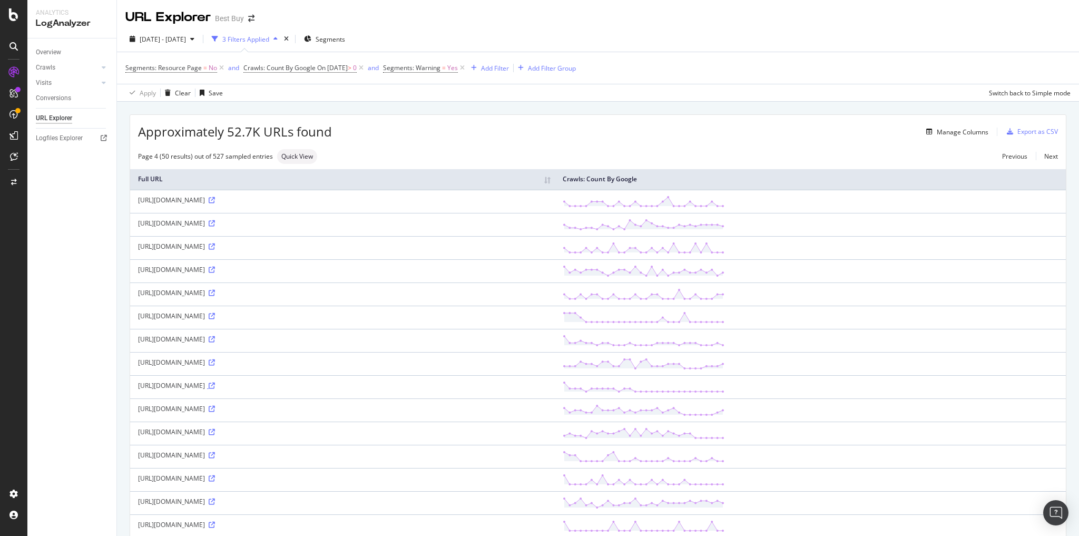
click at [215, 382] on icon at bounding box center [212, 385] width 6 height 6
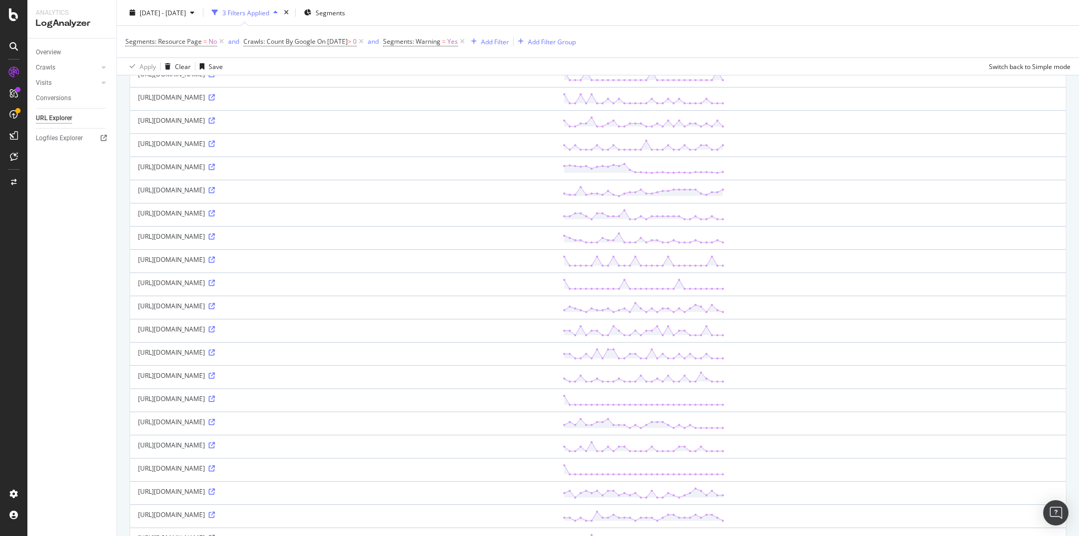
scroll to position [843, 0]
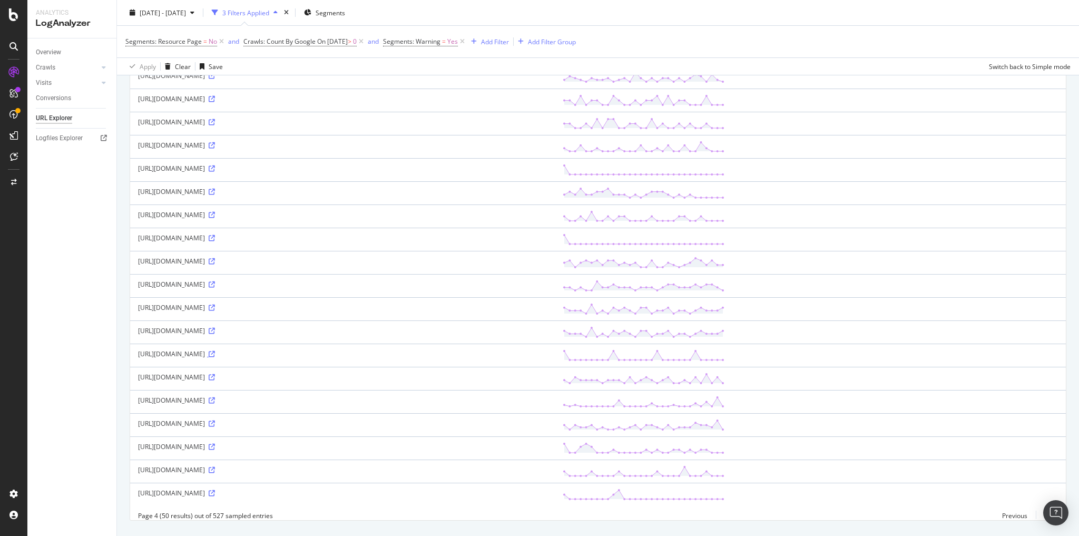
click at [215, 351] on icon at bounding box center [212, 354] width 6 height 6
click at [215, 444] on icon at bounding box center [212, 447] width 6 height 6
